Goal: Check status: Check status

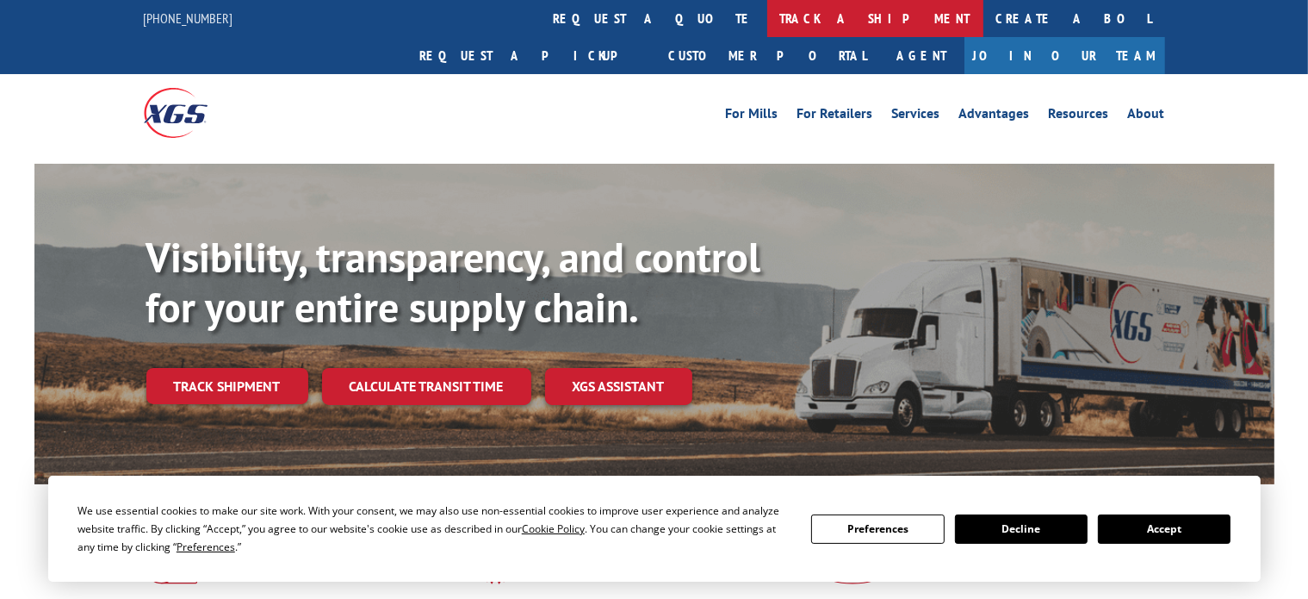
click at [767, 20] on link "track a shipment" at bounding box center [875, 18] width 216 height 37
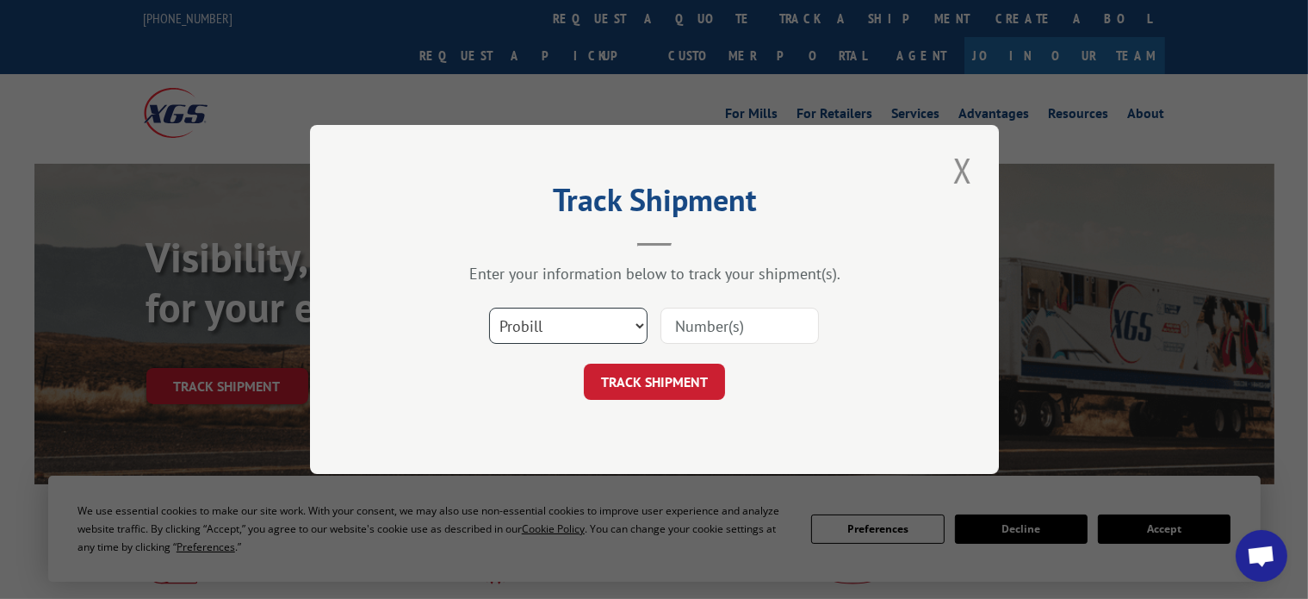
click at [503, 326] on select "Select category... Probill BOL PO" at bounding box center [568, 325] width 158 height 36
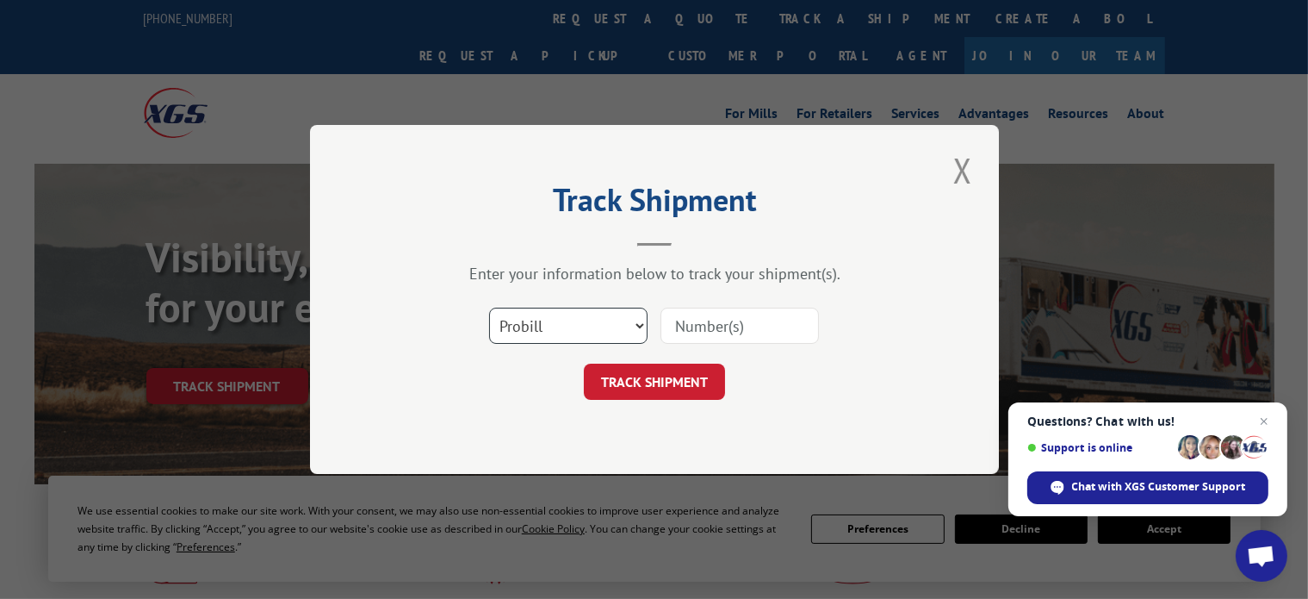
select select "bol"
click at [489, 307] on select "Select category... Probill BOL PO" at bounding box center [568, 325] width 158 height 36
click at [688, 332] on input at bounding box center [740, 325] width 158 height 36
paste input "806811995"
type input "806811995"
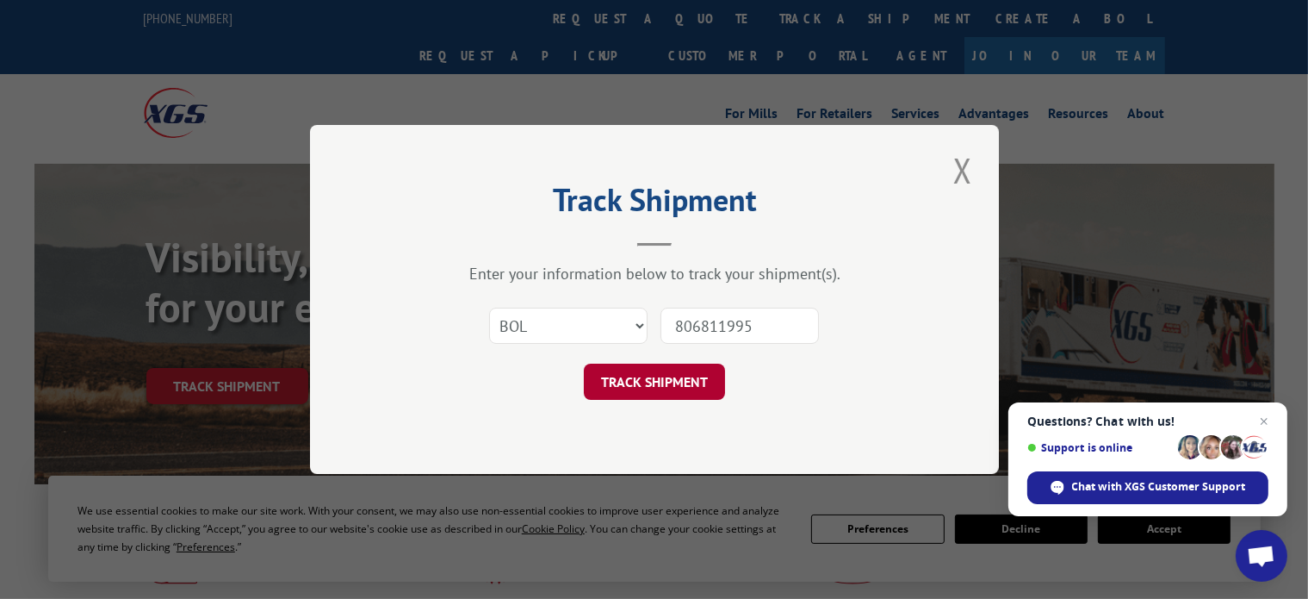
click at [641, 374] on button "TRACK SHIPMENT" at bounding box center [654, 381] width 141 height 36
